Goal: Navigation & Orientation: Find specific page/section

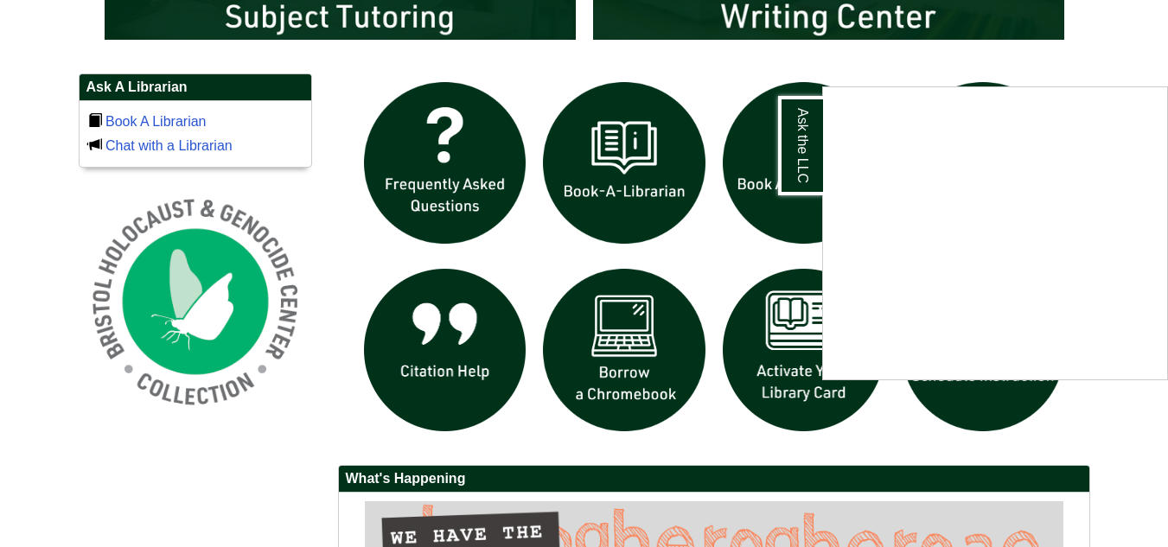
scroll to position [1124, 0]
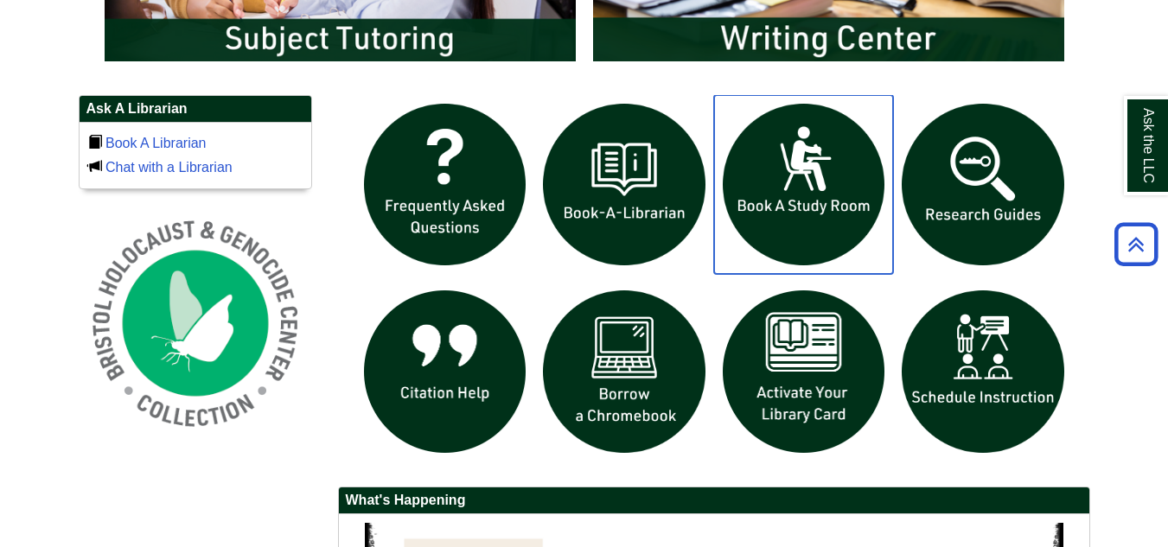
click at [796, 172] on img "slideshow" at bounding box center [804, 185] width 180 height 180
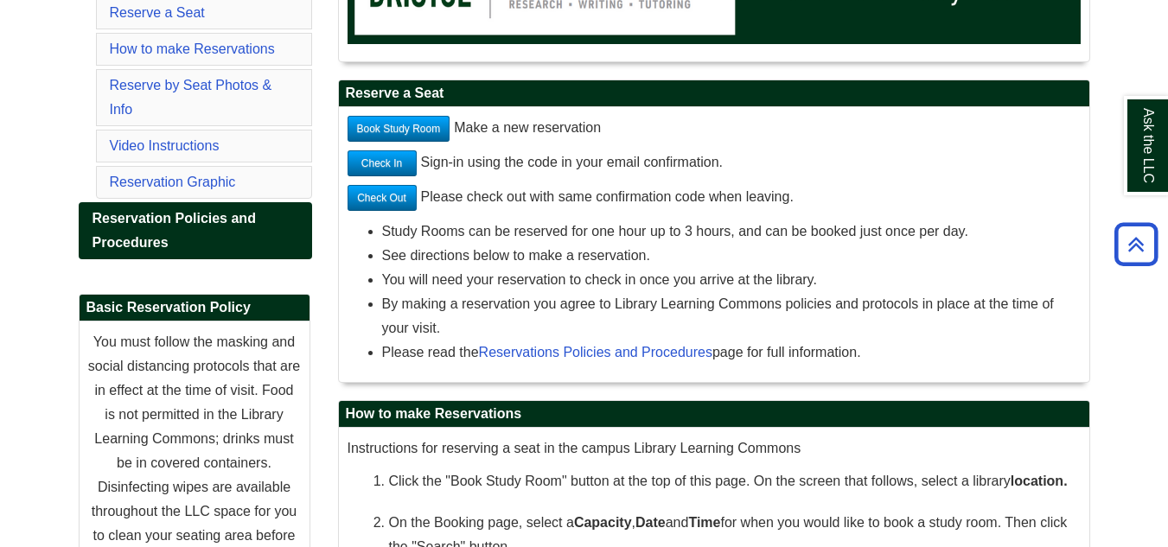
scroll to position [432, 0]
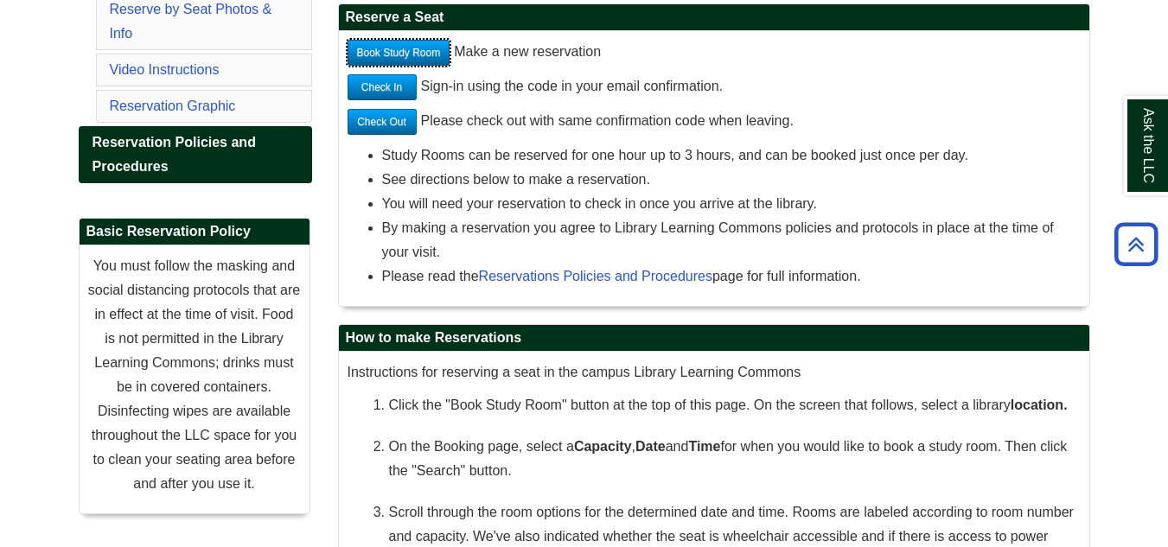
click at [397, 48] on link "Book Study Room" at bounding box center [399, 53] width 103 height 26
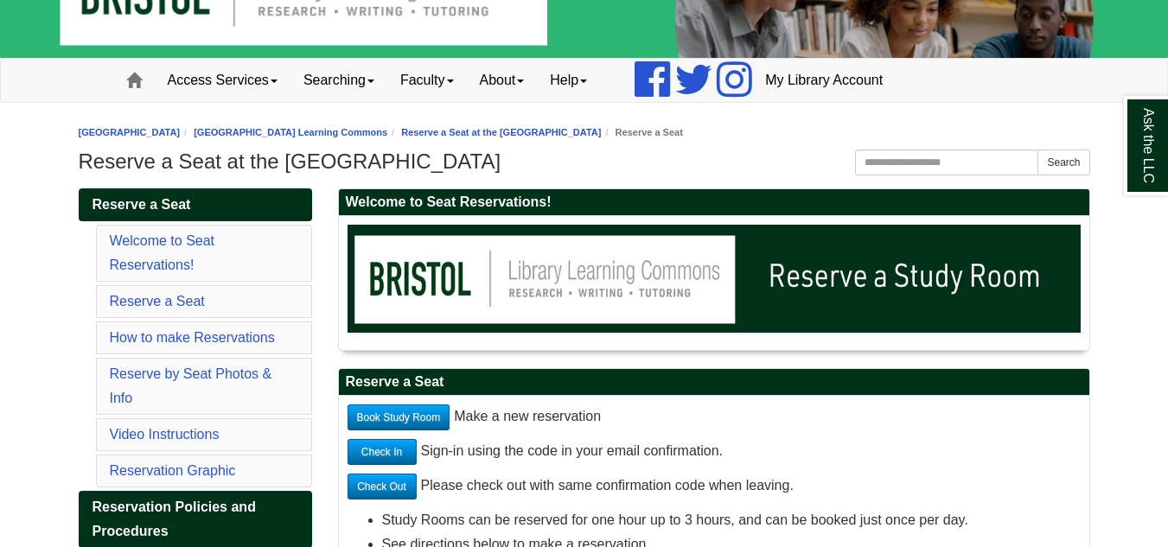
scroll to position [86, 0]
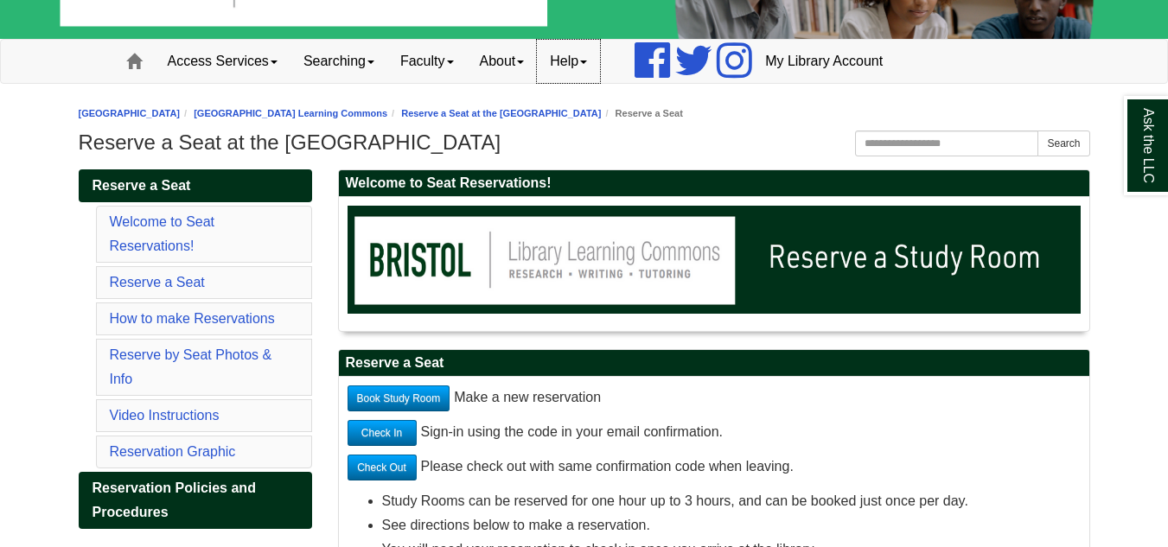
click at [586, 76] on link "Help" at bounding box center [568, 61] width 63 height 43
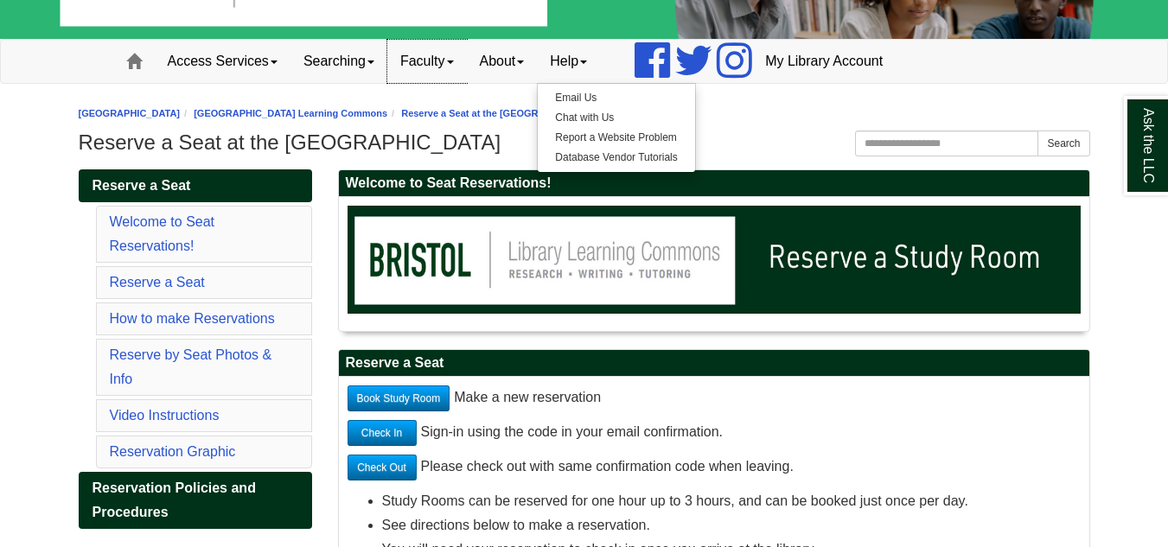
click at [455, 67] on link "Faculty" at bounding box center [427, 61] width 80 height 43
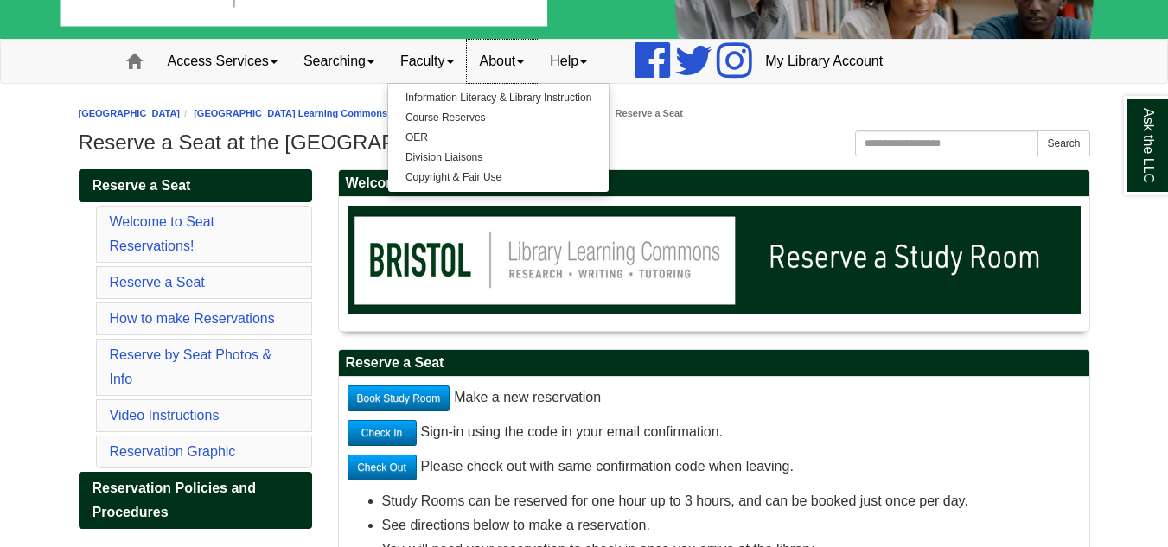
click at [524, 56] on link "About" at bounding box center [502, 61] width 71 height 43
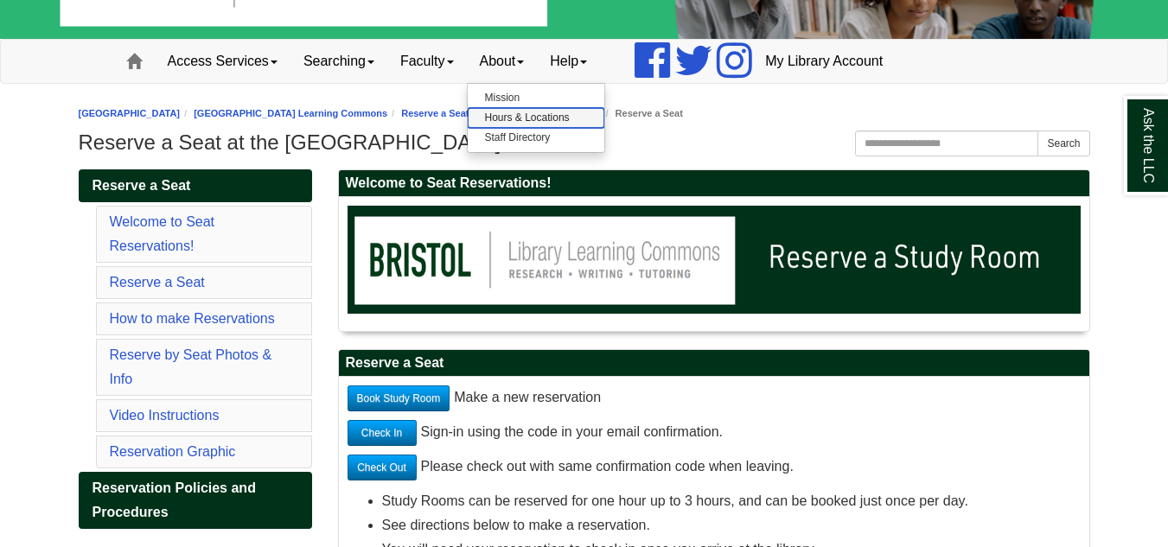
click at [552, 119] on link "Hours & Locations" at bounding box center [536, 118] width 137 height 20
